Goal: Information Seeking & Learning: Compare options

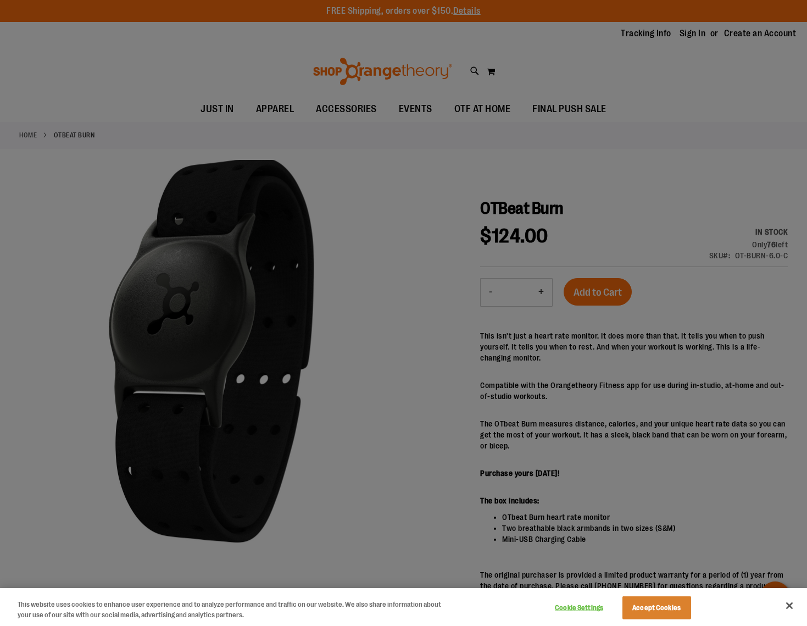
click at [647, 603] on button "Accept Cookies" at bounding box center [656, 607] width 69 height 23
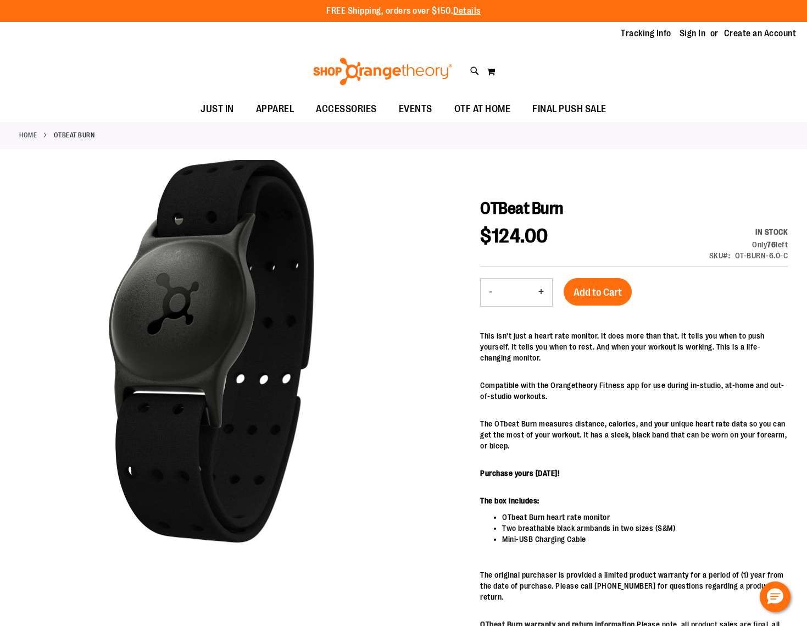
click at [32, 137] on link "Home" at bounding box center [28, 135] width 18 height 10
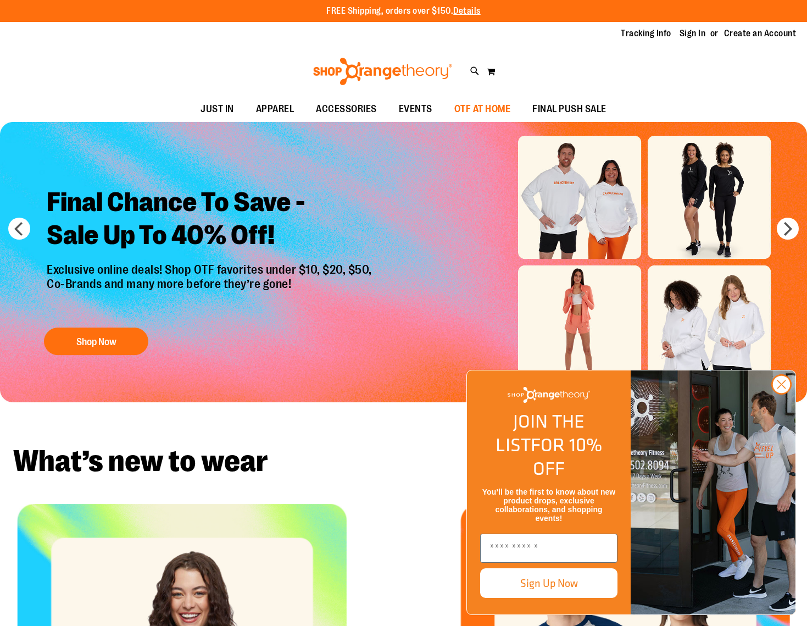
click at [505, 113] on span "OTF AT HOME" at bounding box center [482, 109] width 57 height 25
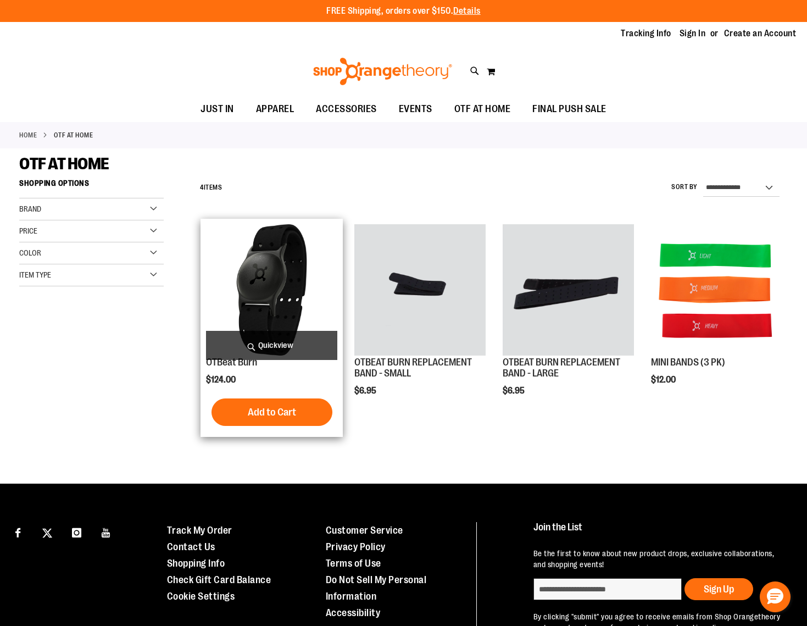
click at [287, 277] on img "product" at bounding box center [271, 289] width 131 height 131
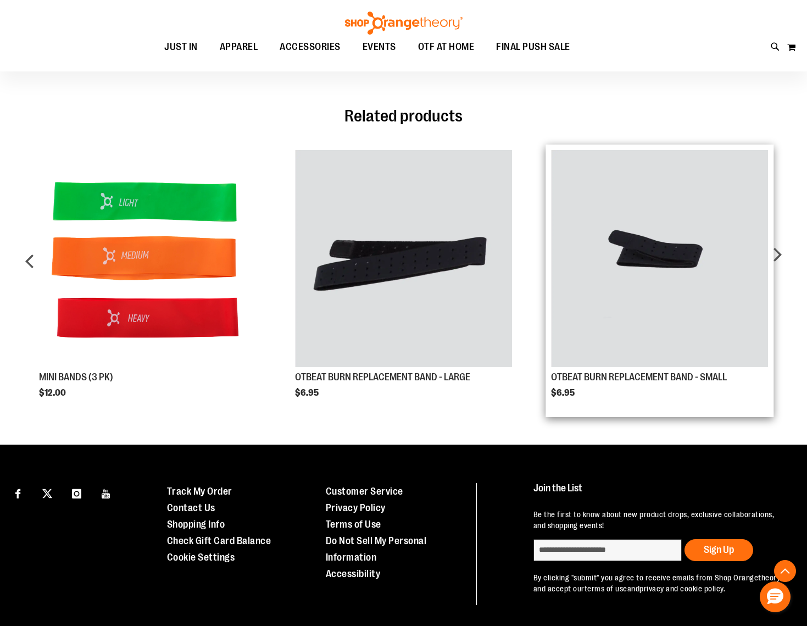
scroll to position [640, 0]
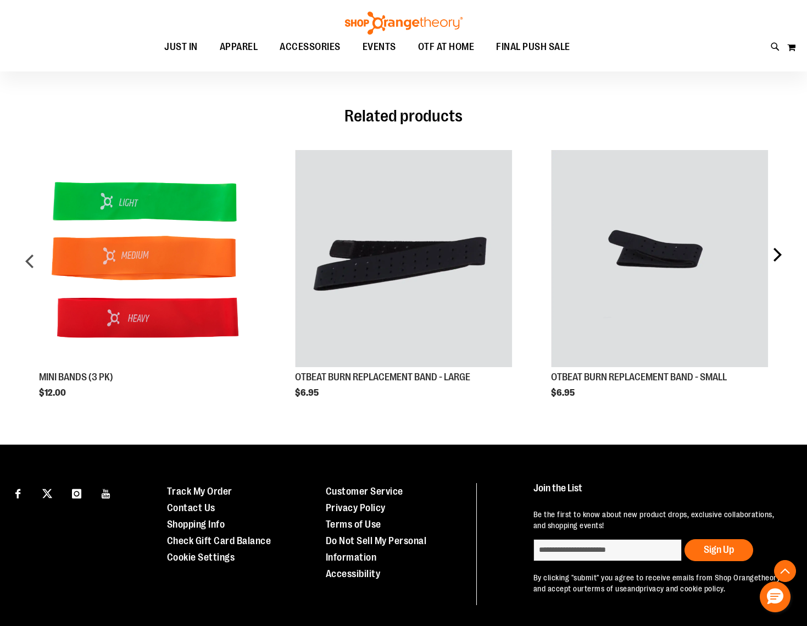
click at [784, 244] on div "next" at bounding box center [777, 265] width 22 height 264
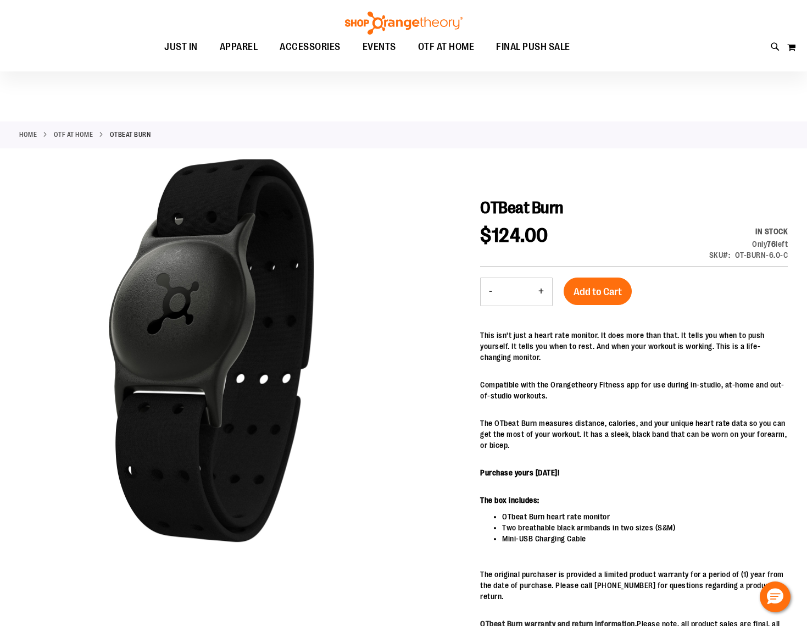
scroll to position [0, 0]
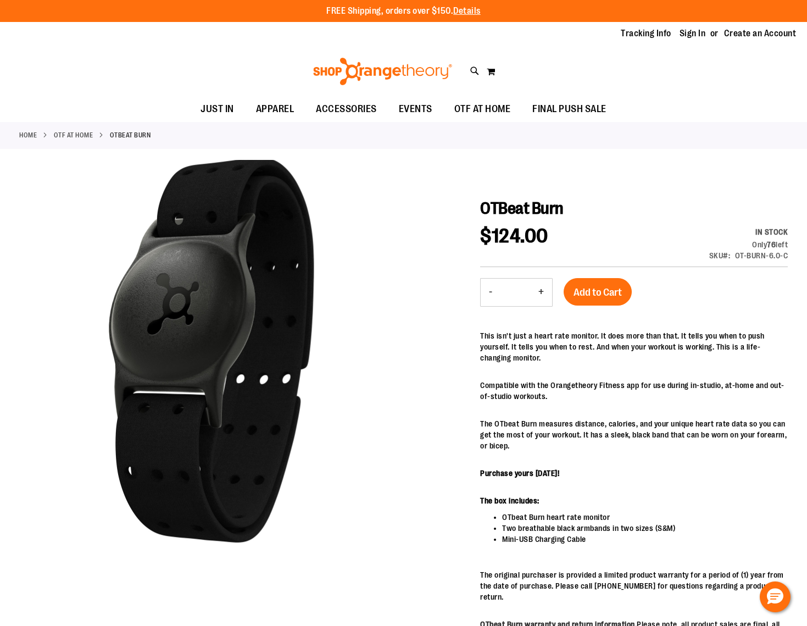
click at [404, 73] on img at bounding box center [382, 71] width 142 height 27
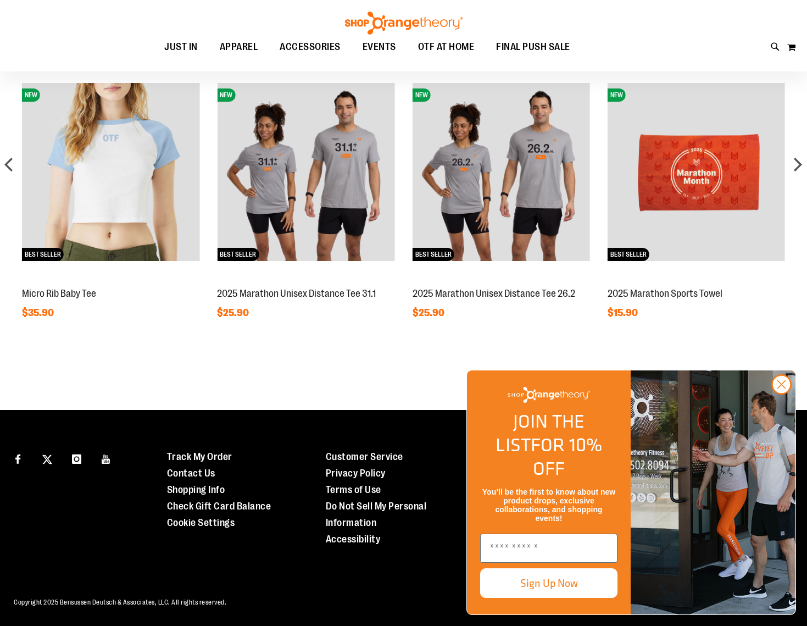
scroll to position [881, 0]
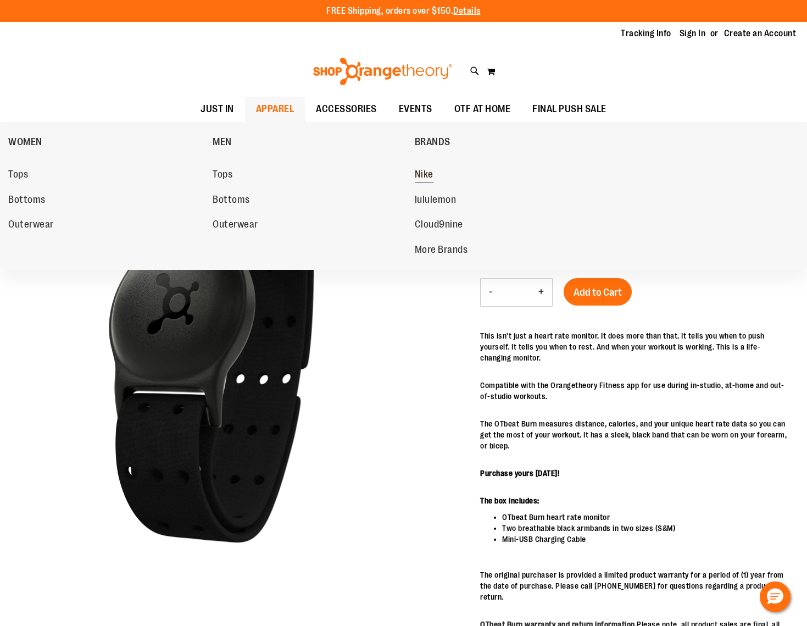
click at [428, 180] on span "Nike" at bounding box center [424, 176] width 19 height 14
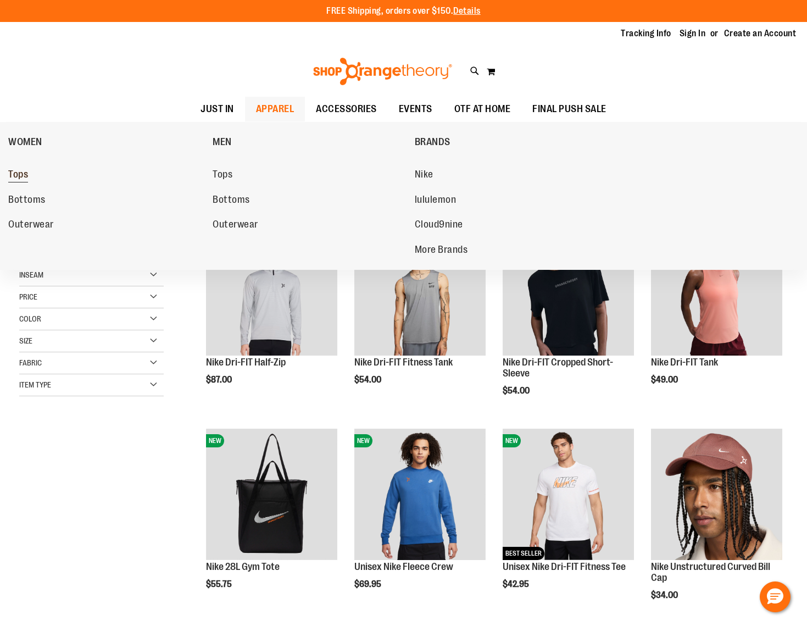
click at [26, 174] on span "Tops" at bounding box center [18, 176] width 20 height 14
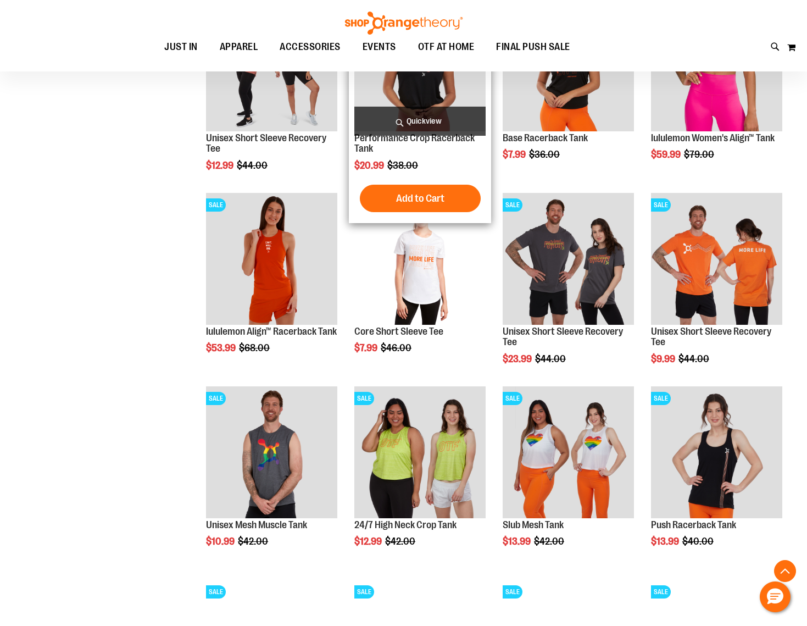
scroll to position [719, 0]
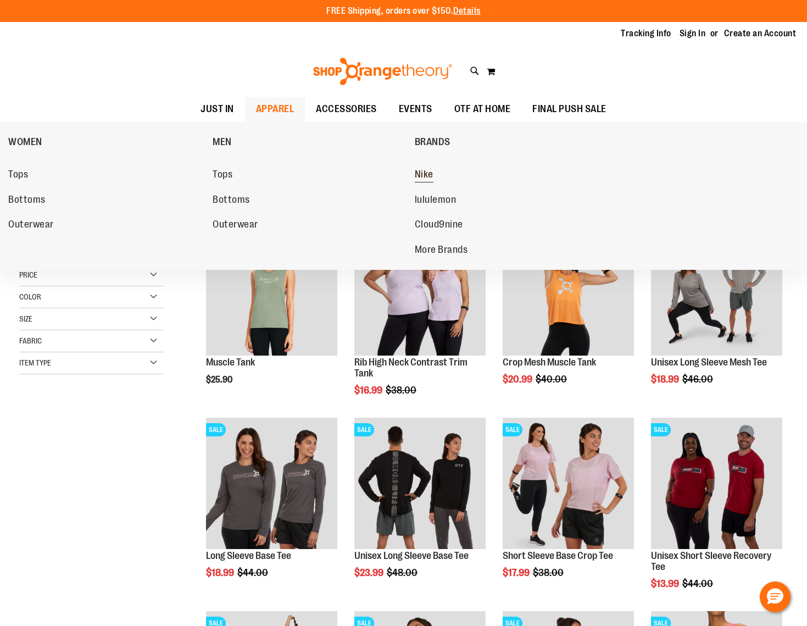
click at [420, 174] on span "Nike" at bounding box center [424, 176] width 19 height 14
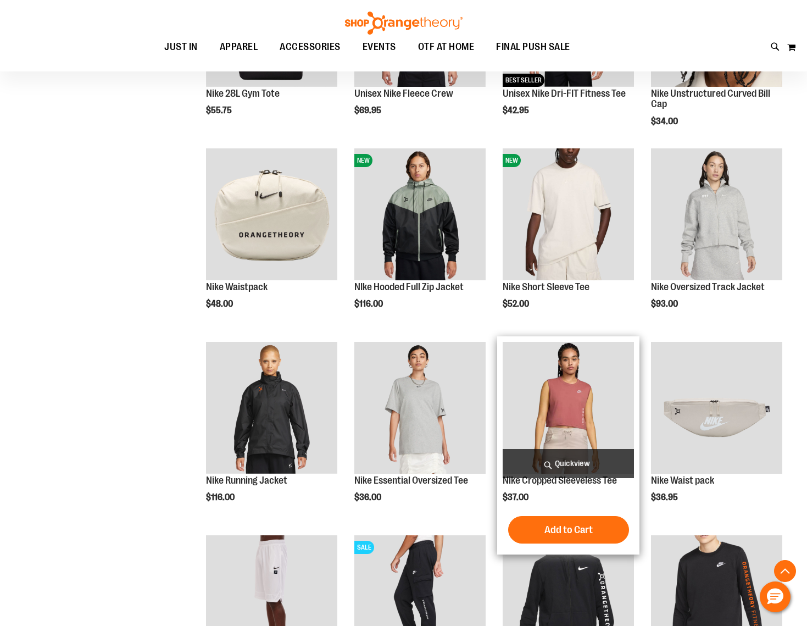
scroll to position [459, 0]
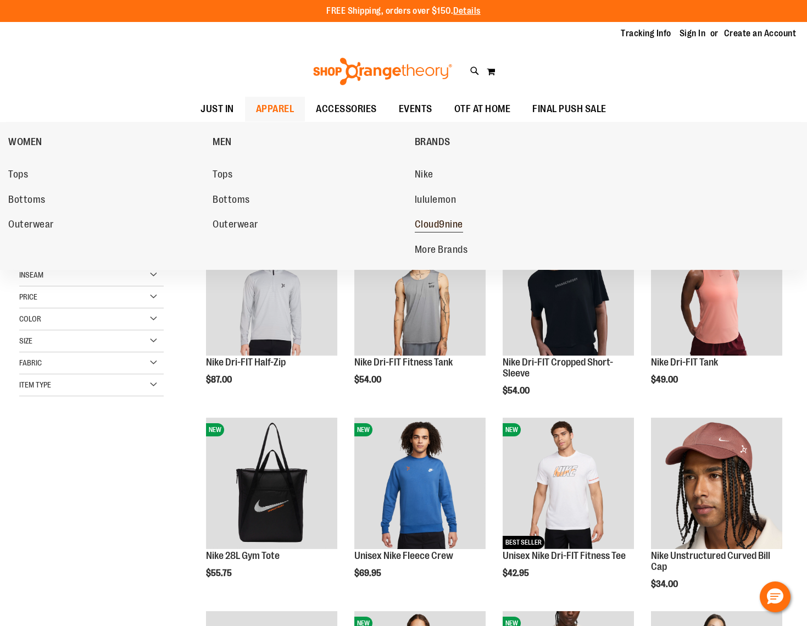
click at [444, 221] on span "Cloud9nine" at bounding box center [439, 226] width 48 height 14
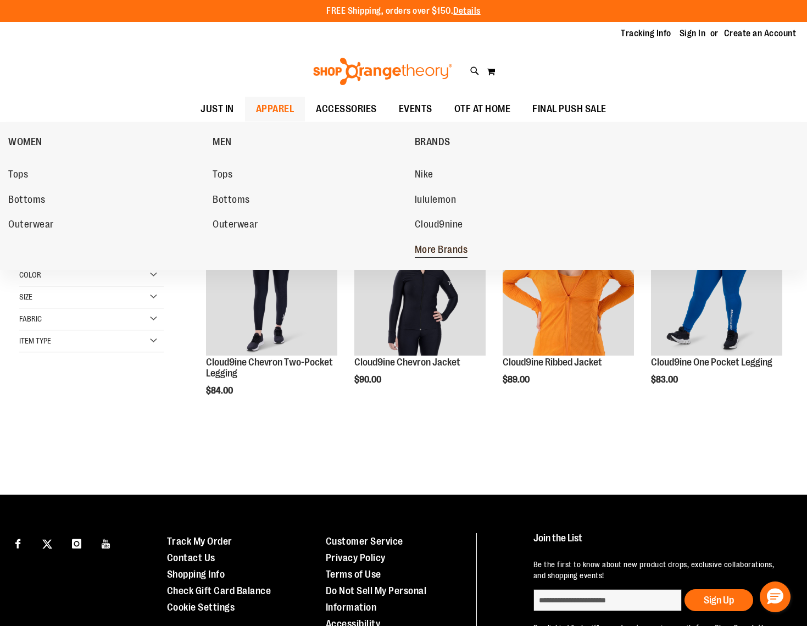
click at [456, 248] on span "More Brands" at bounding box center [441, 251] width 53 height 14
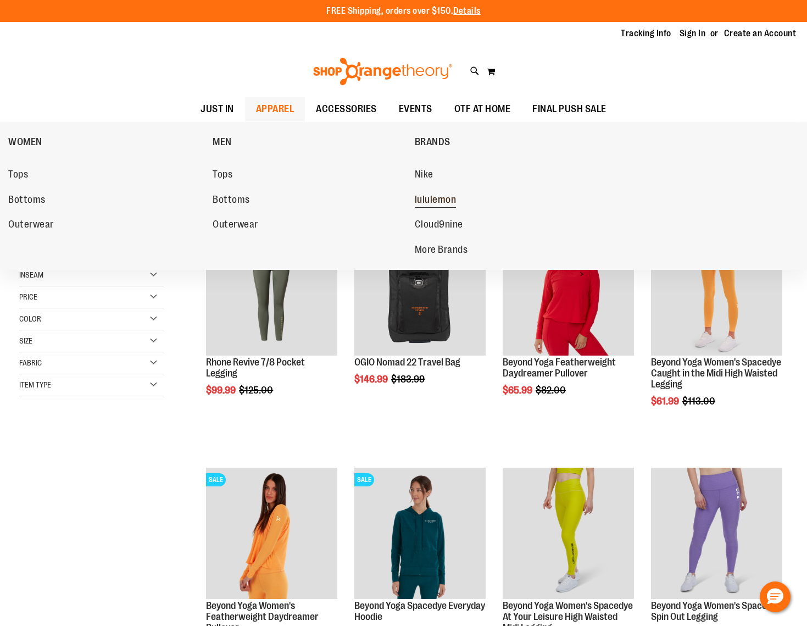
click at [421, 197] on span "lululemon" at bounding box center [436, 201] width 42 height 14
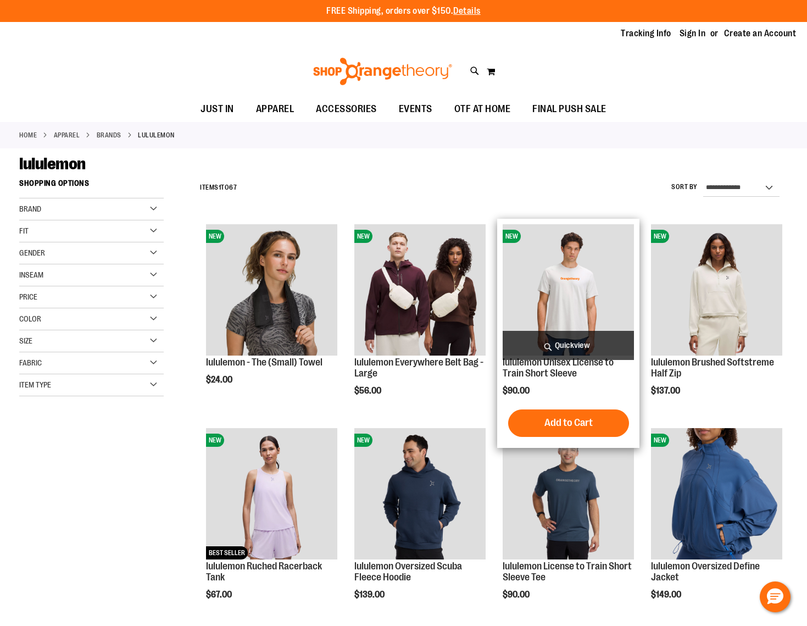
scroll to position [220, 0]
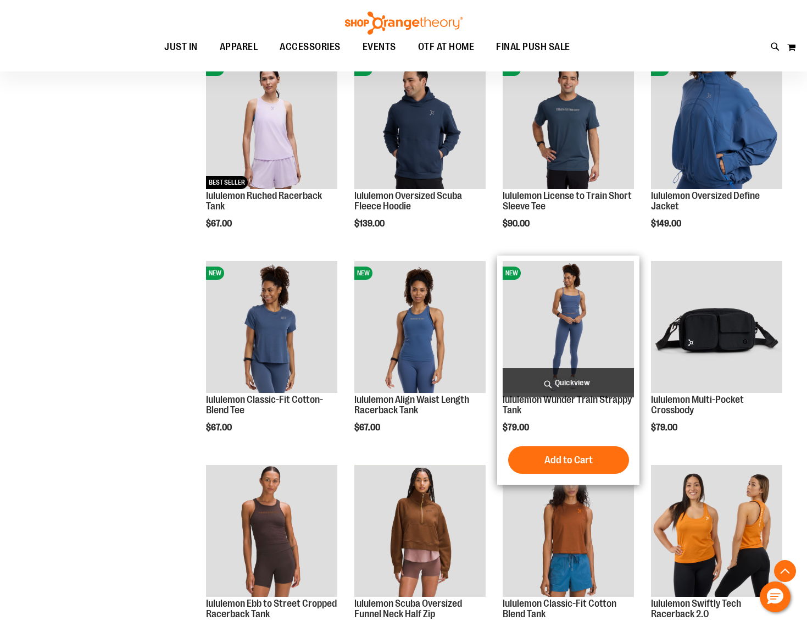
scroll to position [637, 0]
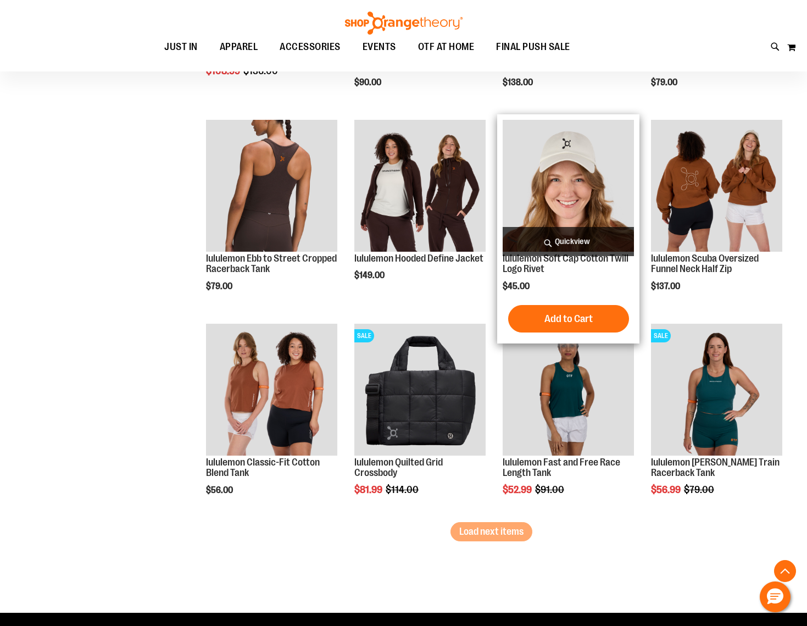
scroll to position [1539, 0]
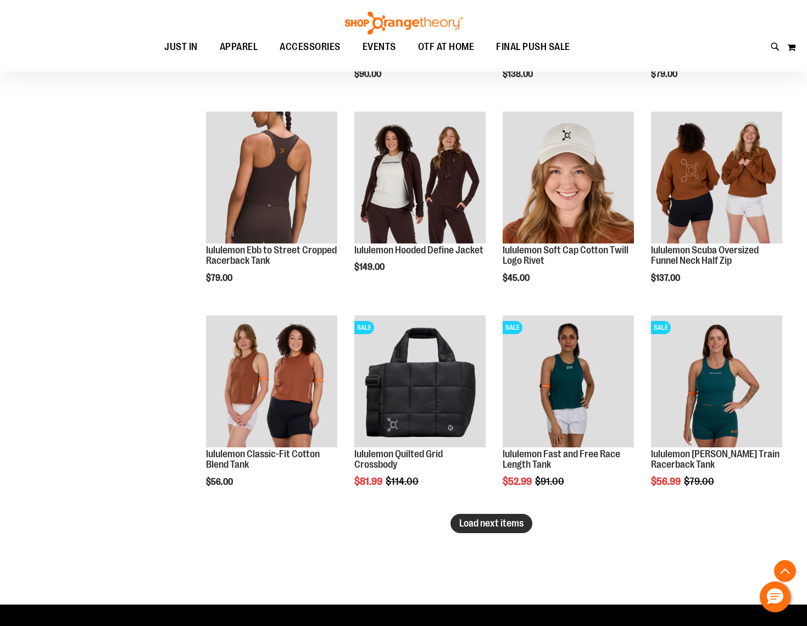
click at [500, 526] on span "Load next items" at bounding box center [491, 522] width 64 height 11
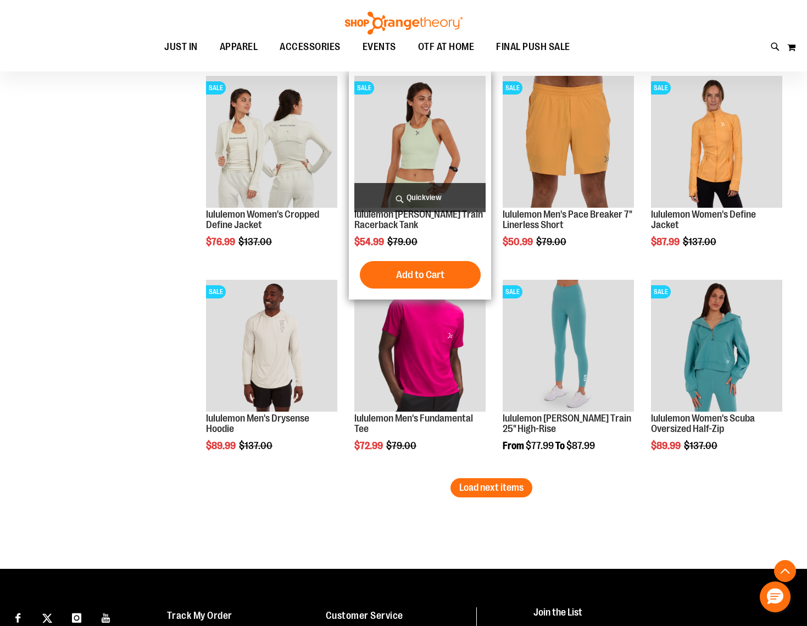
scroll to position [2228, 0]
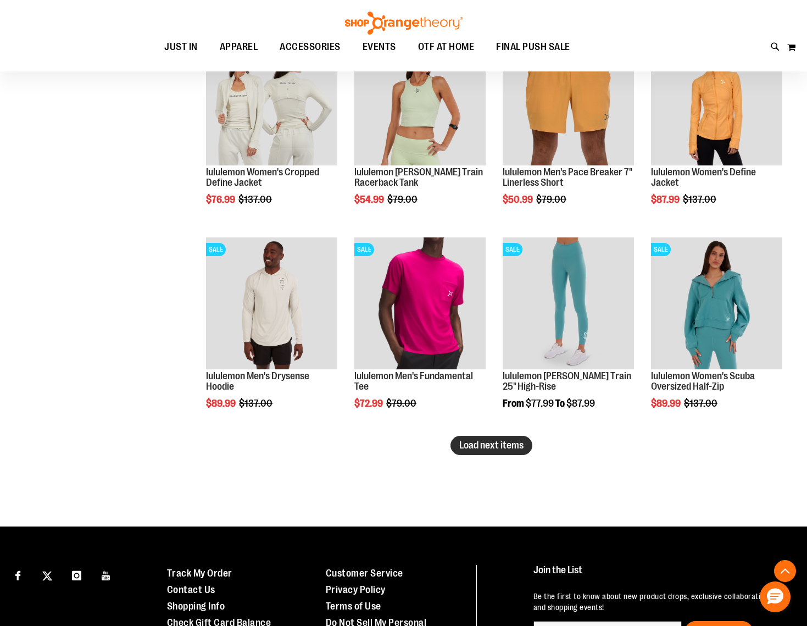
click at [478, 441] on span "Load next items" at bounding box center [491, 444] width 64 height 11
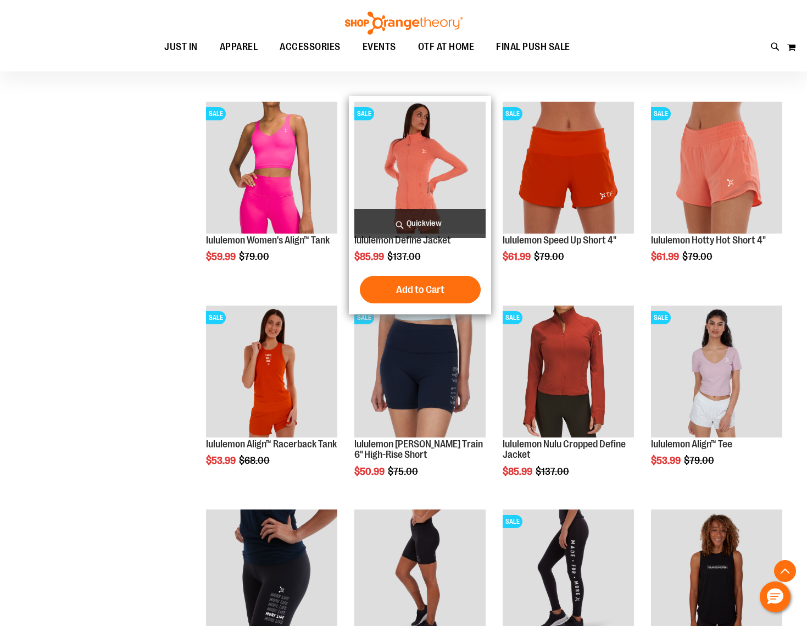
scroll to position [2693, 0]
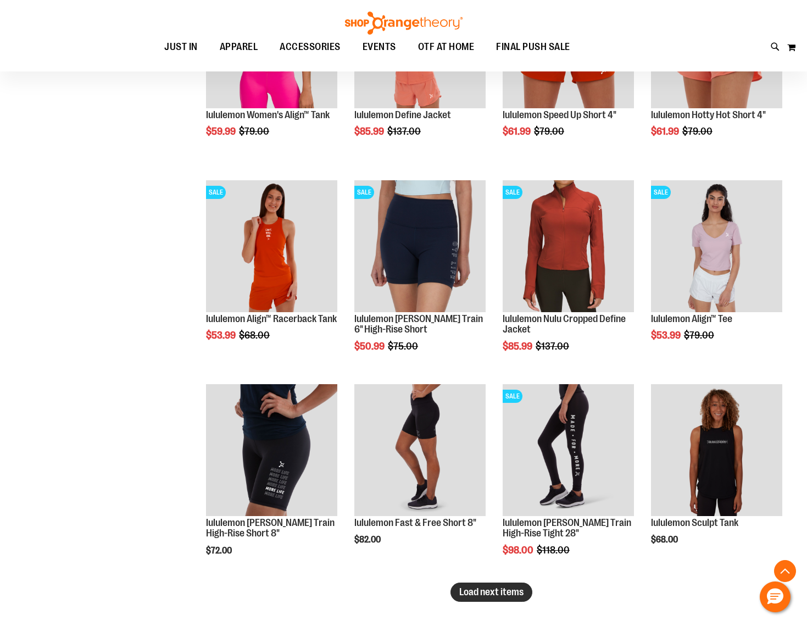
click at [488, 591] on span "Load next items" at bounding box center [491, 591] width 64 height 11
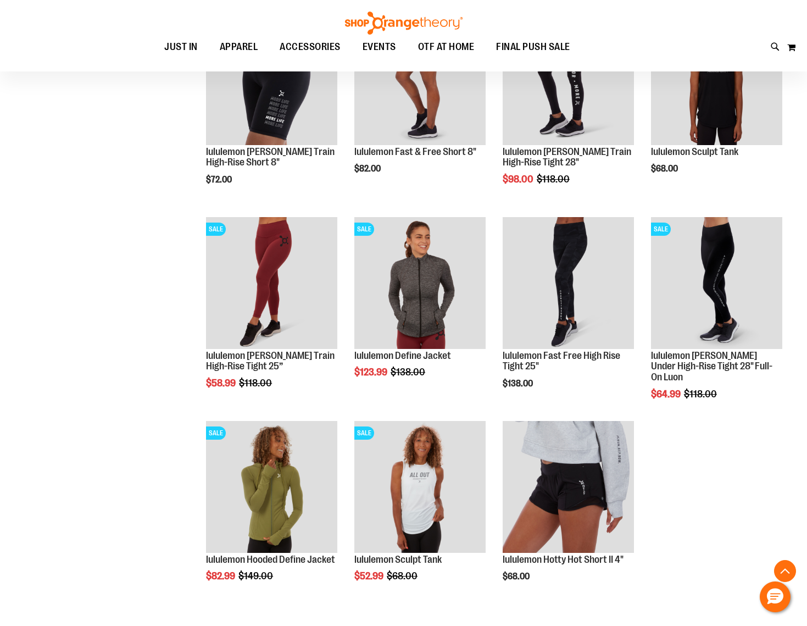
scroll to position [3065, 0]
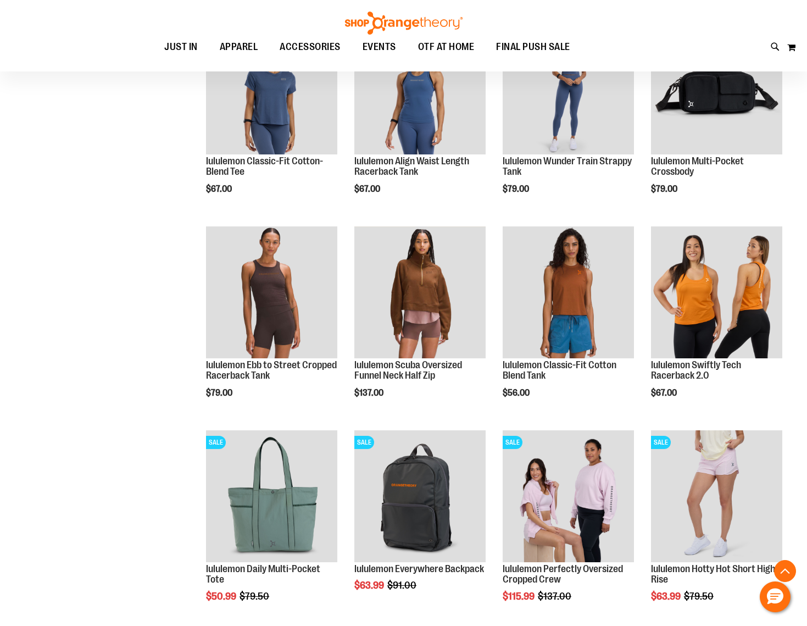
scroll to position [612, 1]
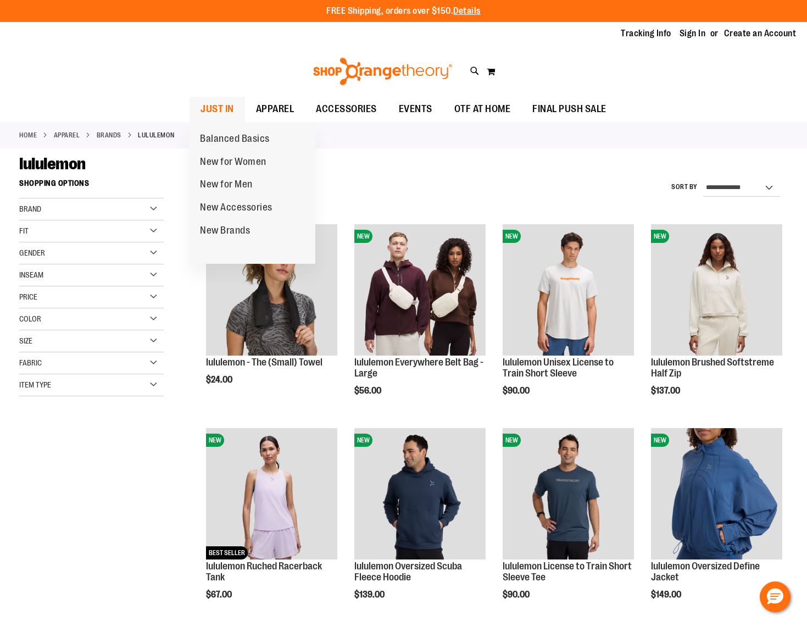
click at [221, 107] on span "JUST IN" at bounding box center [217, 109] width 34 height 25
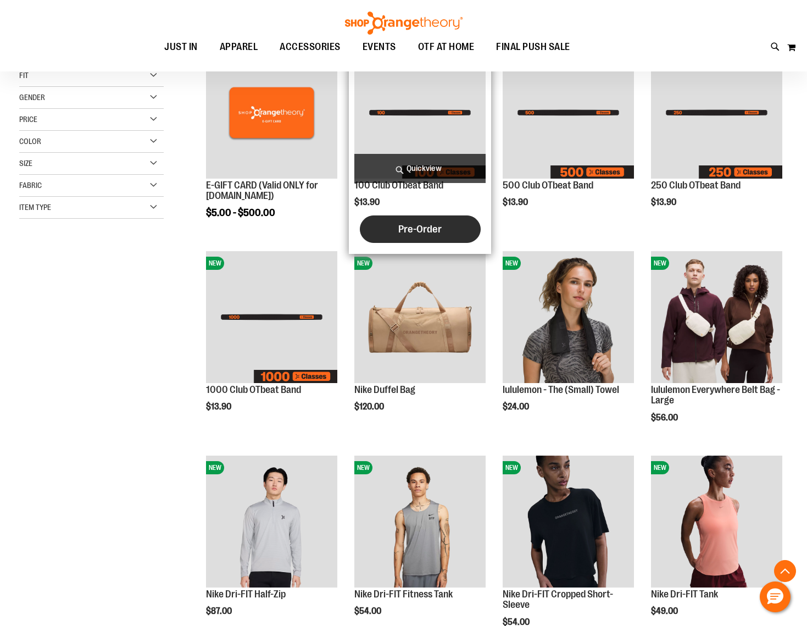
scroll to position [191, 0]
